Goal: Transaction & Acquisition: Purchase product/service

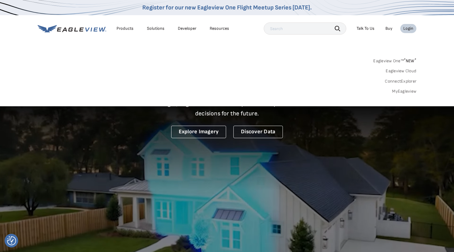
click at [401, 93] on link "MyEagleview" at bounding box center [404, 91] width 24 height 5
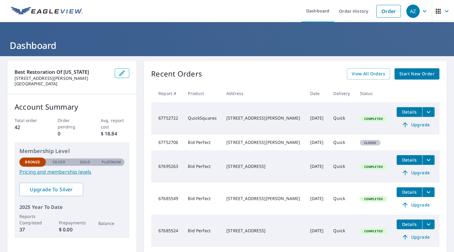
click at [417, 76] on span "Start New Order" at bounding box center [416, 74] width 35 height 8
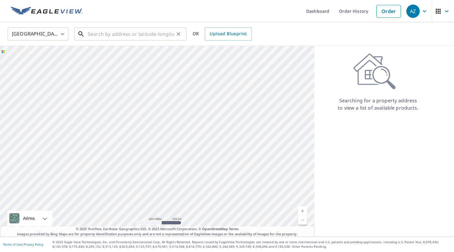
click at [123, 36] on input "text" at bounding box center [131, 33] width 86 height 17
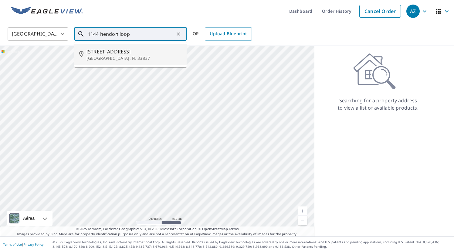
click at [106, 52] on span "1144 Hendon Loop" at bounding box center [133, 51] width 95 height 7
type input "1144 Hendon Loop Davenport, FL 33837"
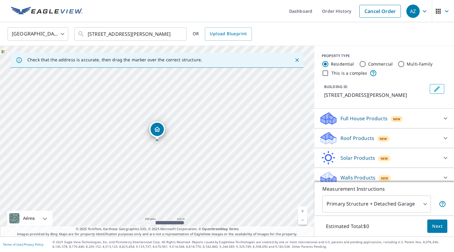
click at [402, 138] on div "Roof Products New" at bounding box center [378, 138] width 119 height 14
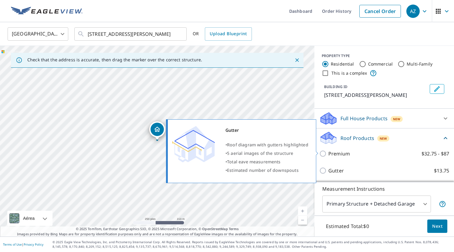
scroll to position [32, 0]
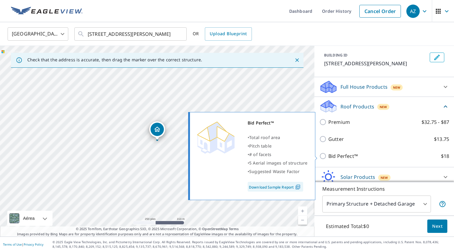
click at [338, 155] on p "Bid Perfect™" at bounding box center [342, 155] width 29 height 7
click at [328, 155] on input "Bid Perfect™ $18" at bounding box center [323, 155] width 9 height 7
checkbox input "true"
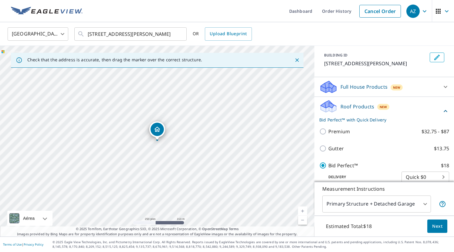
click at [438, 224] on span "Next" at bounding box center [437, 226] width 10 height 8
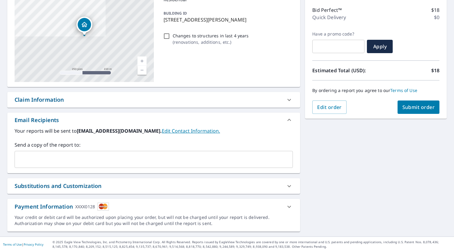
scroll to position [75, 0]
click at [288, 205] on icon at bounding box center [288, 206] width 7 height 7
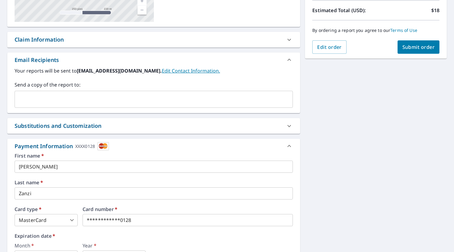
scroll to position [162, 0]
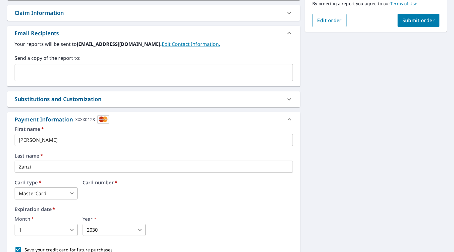
click at [146, 194] on div "Card number   *" at bounding box center [187, 189] width 210 height 19
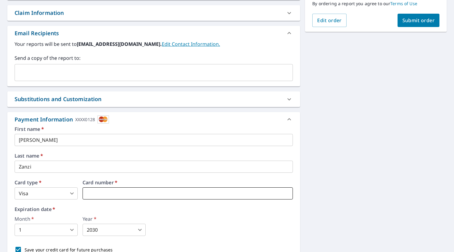
type input "2"
click at [43, 232] on body "AZ AZ Dashboard Order History Cancel Order AZ Dashboard / Finalize Order Finali…" at bounding box center [227, 126] width 454 height 252
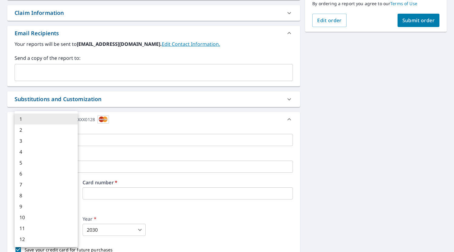
click at [42, 185] on li "7" at bounding box center [46, 184] width 63 height 11
type input "7"
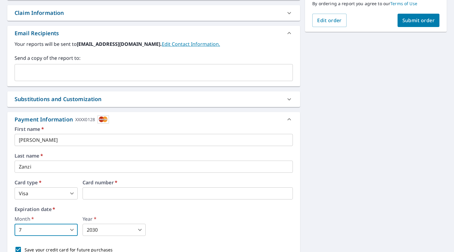
click at [112, 228] on body "AZ AZ Dashboard Order History Cancel Order AZ Dashboard / Finalize Order Finali…" at bounding box center [227, 126] width 454 height 252
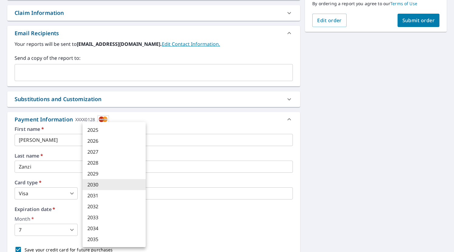
click at [104, 162] on li "2028" at bounding box center [113, 162] width 63 height 11
type input "2028"
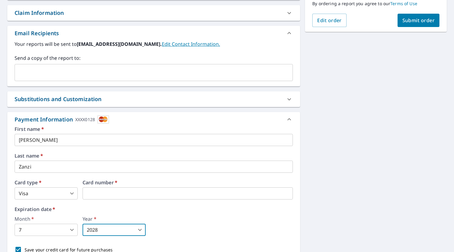
click at [173, 221] on div "Month   * 7 7 ​ Year   * 2028 2028 ​" at bounding box center [154, 225] width 278 height 19
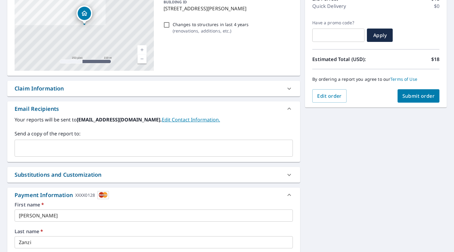
scroll to position [85, 0]
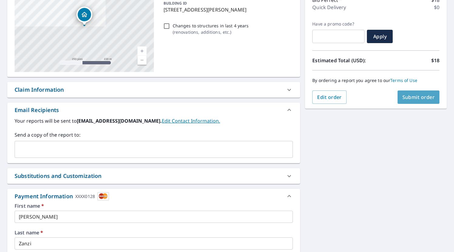
click at [415, 97] on span "Submit order" at bounding box center [418, 97] width 32 height 7
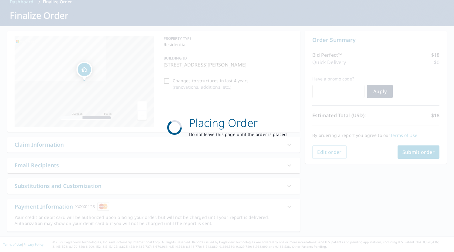
scroll to position [30, 0]
